Goal: Task Accomplishment & Management: Use online tool/utility

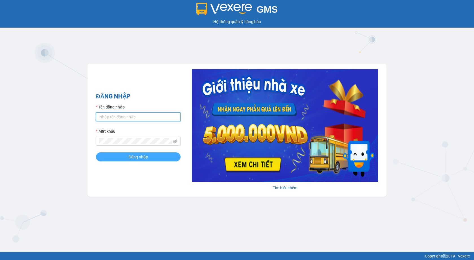
type input "giau.vtd"
click at [137, 157] on span "Đăng nhập" at bounding box center [138, 157] width 20 height 6
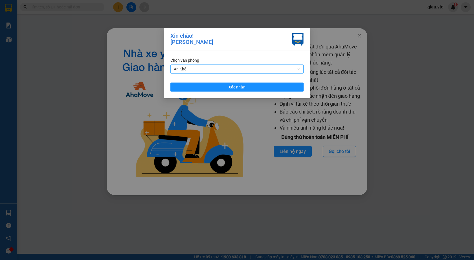
click at [204, 67] on span "An Khê" at bounding box center [237, 69] width 126 height 8
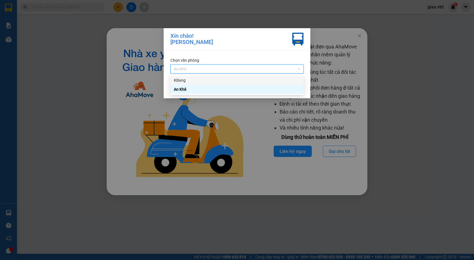
click at [197, 79] on div "KBang" at bounding box center [237, 80] width 126 height 6
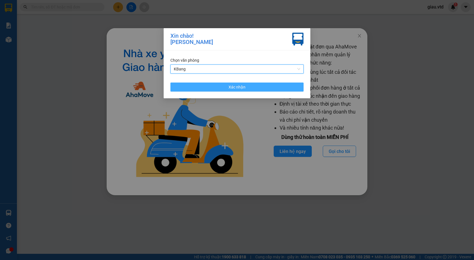
click at [238, 88] on span "Xác nhận" at bounding box center [236, 87] width 17 height 6
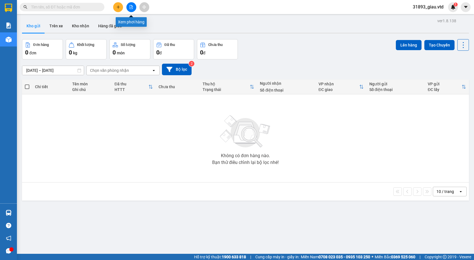
click at [130, 6] on icon "file-add" at bounding box center [131, 7] width 4 height 4
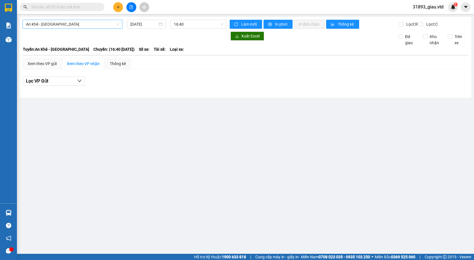
click at [48, 24] on span "An Khê - Sài Gòn" at bounding box center [72, 24] width 93 height 8
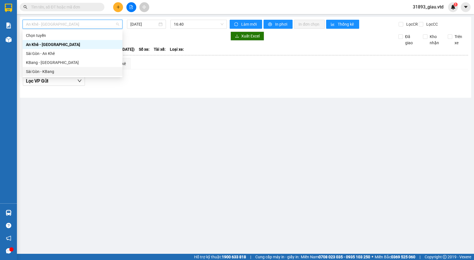
click at [41, 71] on div "Sài Gòn - KBang" at bounding box center [72, 72] width 93 height 6
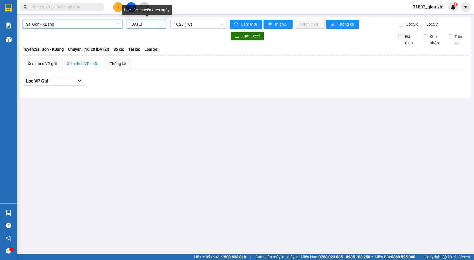
click at [140, 25] on input "15/08/2025" at bounding box center [143, 24] width 27 height 6
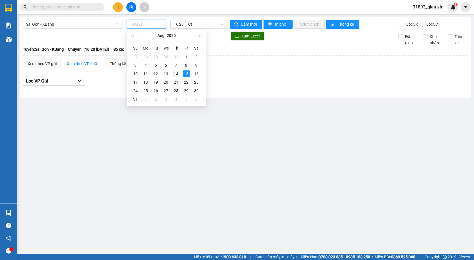
click at [175, 74] on div "14" at bounding box center [176, 73] width 7 height 7
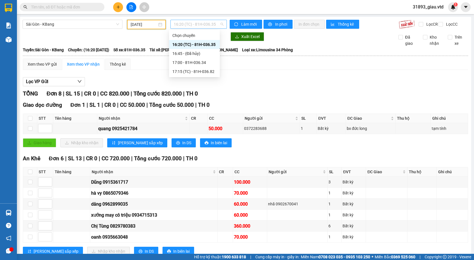
click at [200, 21] on span "16:20 (TC) - 81H-036.35" at bounding box center [199, 24] width 50 height 8
click at [208, 63] on div "17:00 - 81H-036.34" at bounding box center [194, 62] width 44 height 6
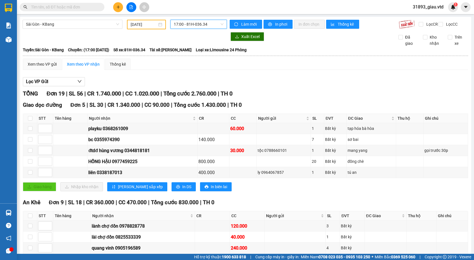
click at [142, 25] on input "14/08/2025" at bounding box center [144, 24] width 27 height 6
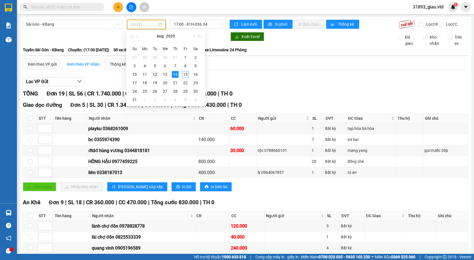
click at [155, 75] on div "12" at bounding box center [154, 74] width 7 height 7
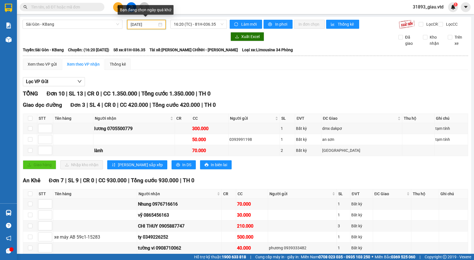
click at [138, 25] on input "12/08/2025" at bounding box center [144, 24] width 27 height 6
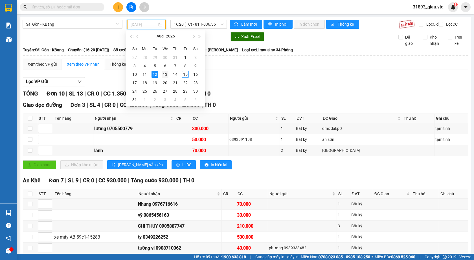
click at [167, 75] on div "13" at bounding box center [165, 74] width 7 height 7
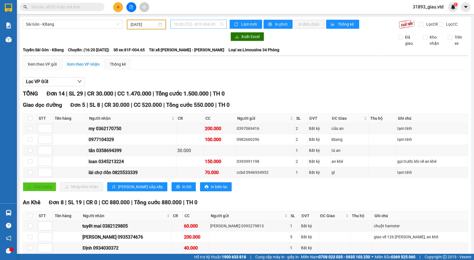
click at [199, 26] on span "16:20 (TC) - 81F-004.65" at bounding box center [199, 24] width 50 height 8
click at [148, 25] on input "13/08/2025" at bounding box center [144, 24] width 27 height 6
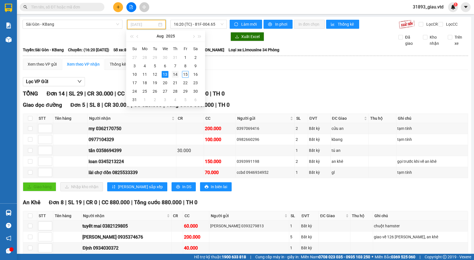
click at [175, 74] on div "14" at bounding box center [175, 74] width 7 height 7
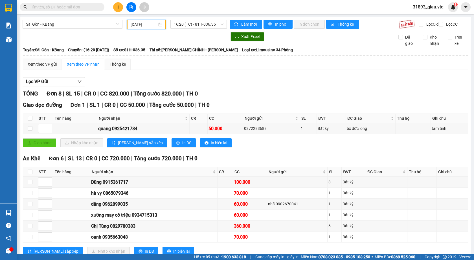
click at [138, 25] on input "14/08/2025" at bounding box center [144, 24] width 27 height 6
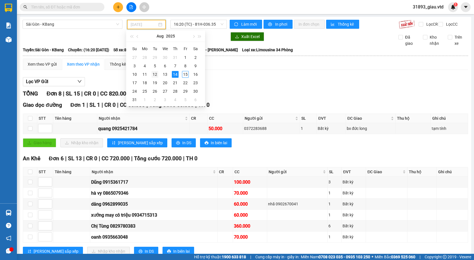
click at [157, 74] on div "12" at bounding box center [154, 74] width 7 height 7
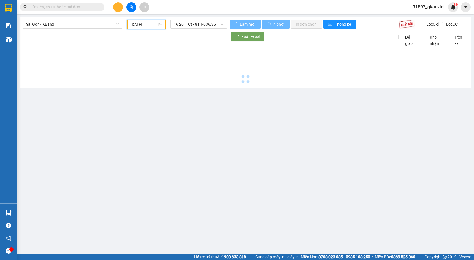
type input "12/08/2025"
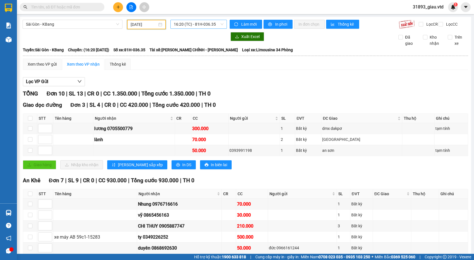
click at [199, 26] on span "16:20 (TC) - 81H-036.35" at bounding box center [199, 24] width 50 height 8
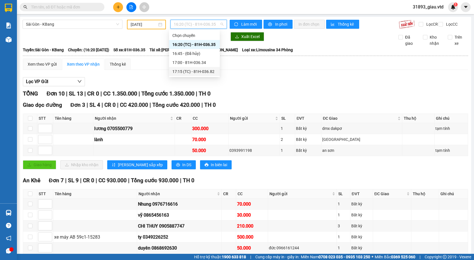
click at [204, 73] on div "17:15 (TC) - 81H-036.82" at bounding box center [194, 72] width 44 height 6
